Goal: Task Accomplishment & Management: Use online tool/utility

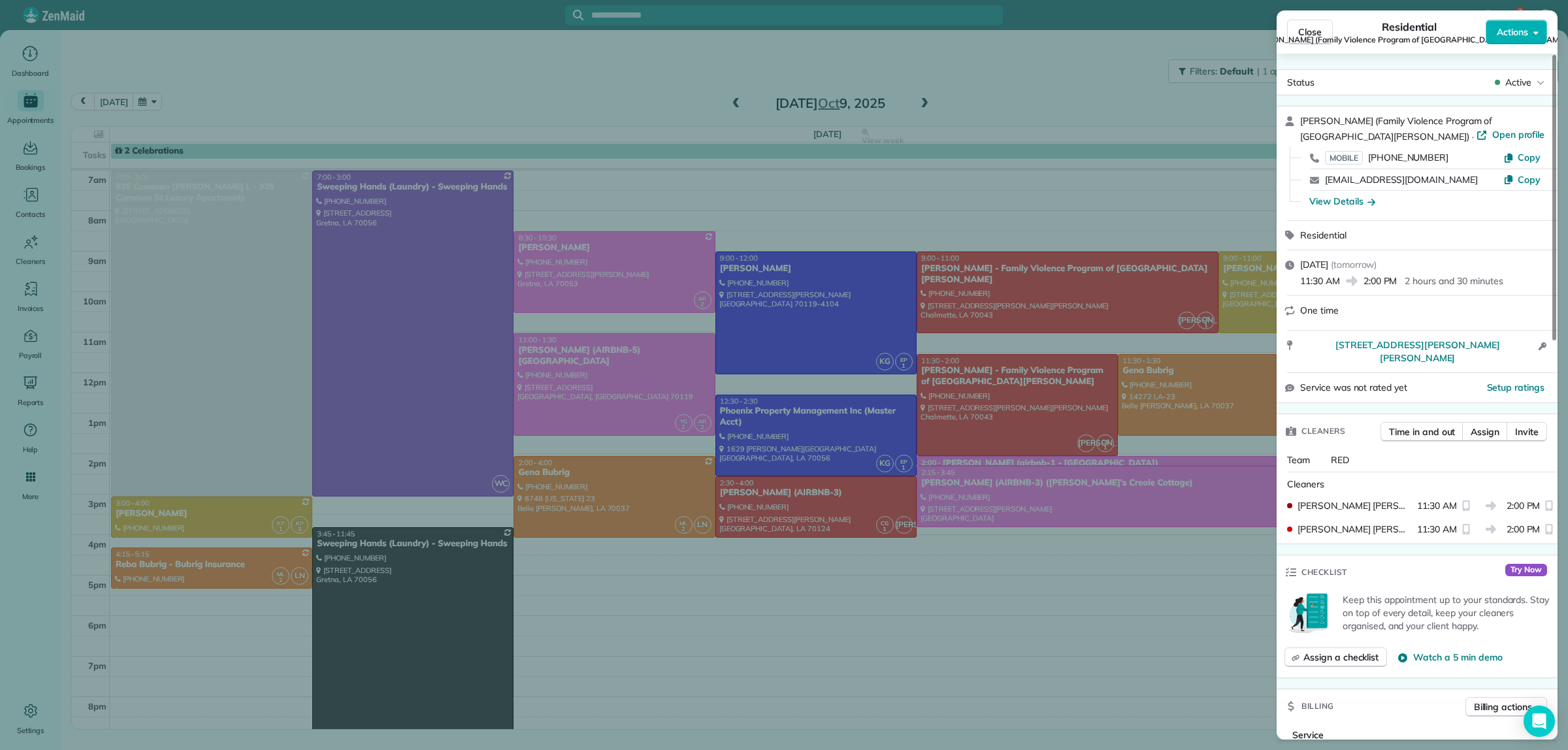
scroll to position [572, 0]
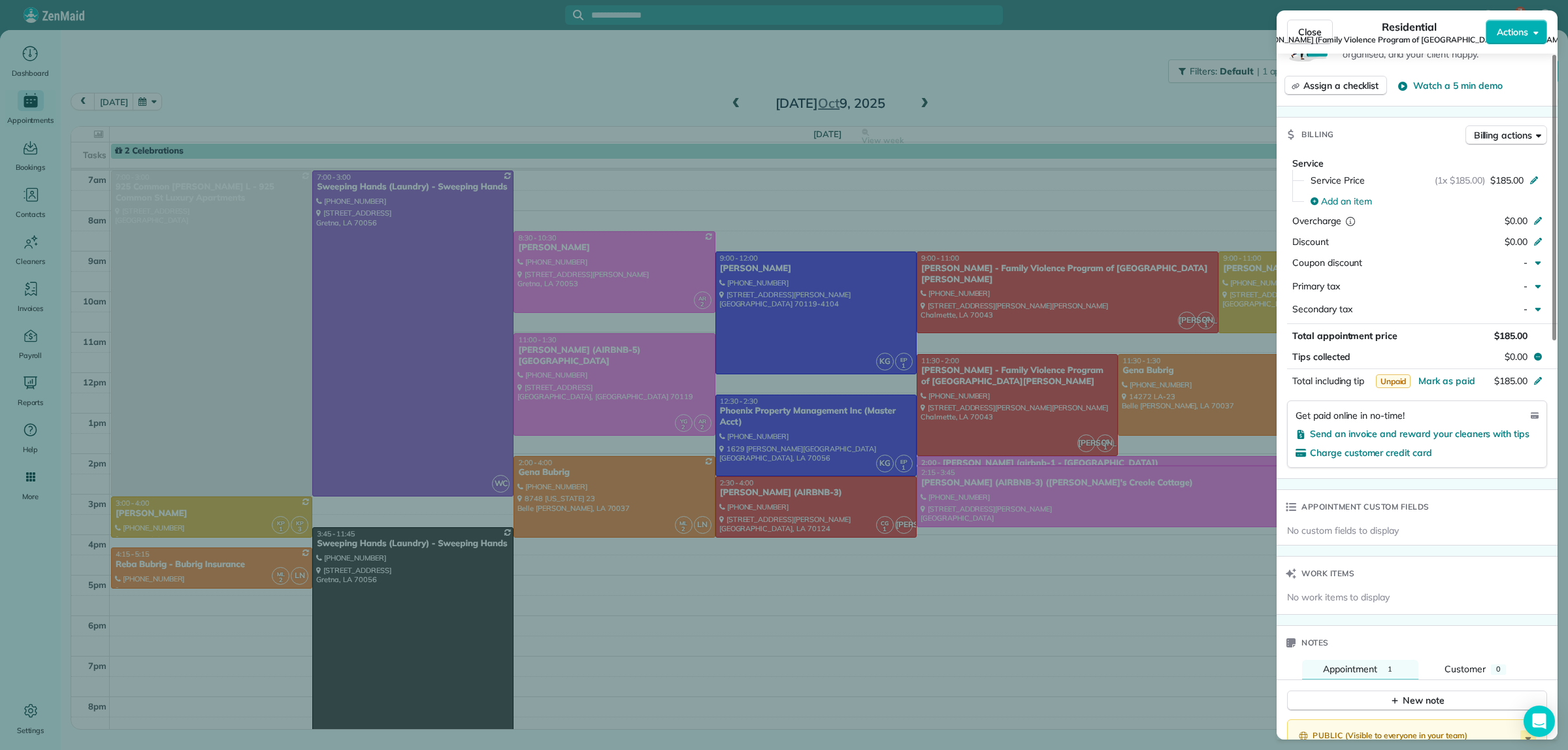
click at [1075, 75] on div "Close Residential [PERSON_NAME] (Family Violence Program of [GEOGRAPHIC_DATA][P…" at bounding box center [784, 375] width 1568 height 750
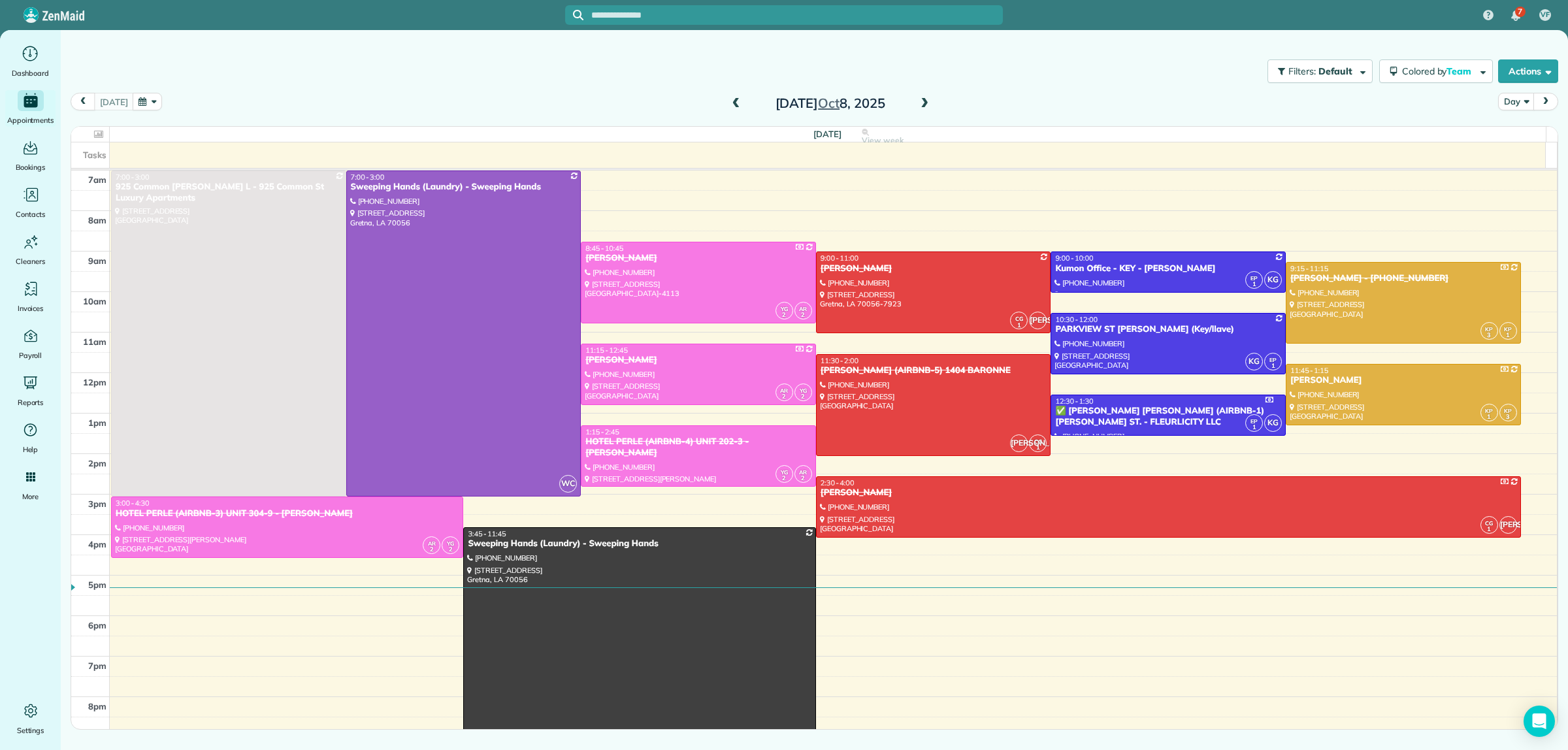
click at [925, 102] on span at bounding box center [924, 104] width 14 height 12
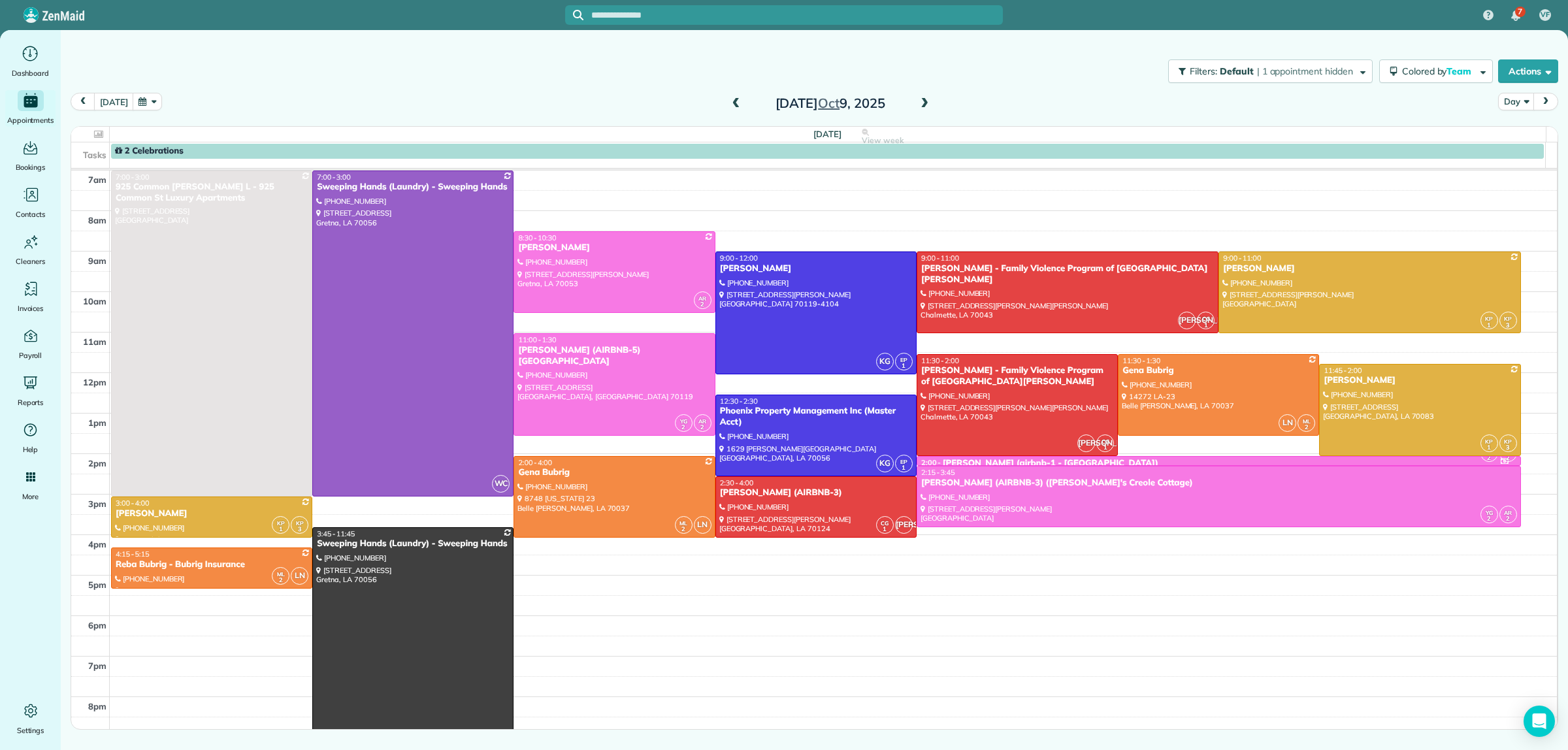
click at [1004, 87] on div "Filters: Default | 1 appointment hidden Colored by Team Color by Cleaner Color …" at bounding box center [814, 72] width 1507 height 43
click at [323, 92] on div "today Day Thursday Oct 9, 2025" at bounding box center [815, 105] width 1488 height 25
click at [936, 80] on div "Filters: Default | 1 appointment hidden Colored by Team Color by Cleaner Color …" at bounding box center [814, 72] width 1507 height 43
